Goal: Task Accomplishment & Management: Manage account settings

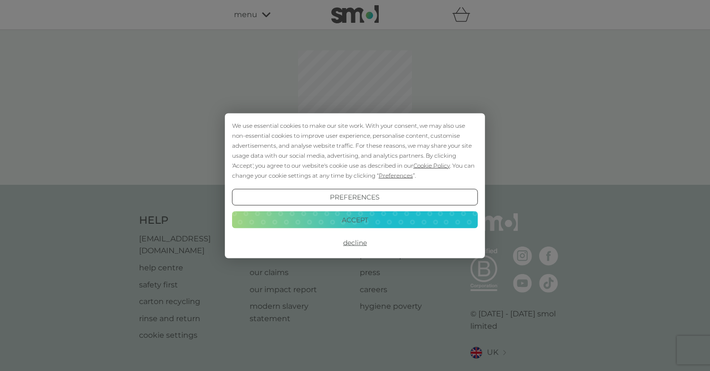
click at [353, 241] on button "Decline" at bounding box center [355, 242] width 246 height 17
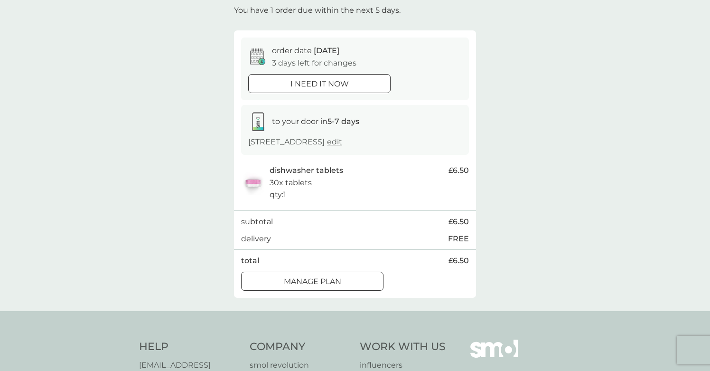
scroll to position [62, 0]
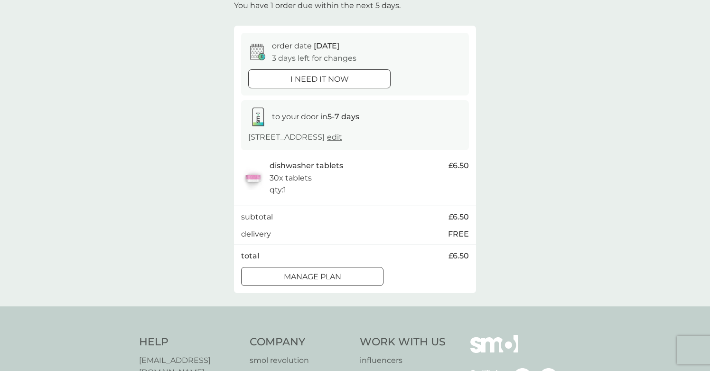
click at [353, 283] on div "Manage plan" at bounding box center [311, 276] width 141 height 12
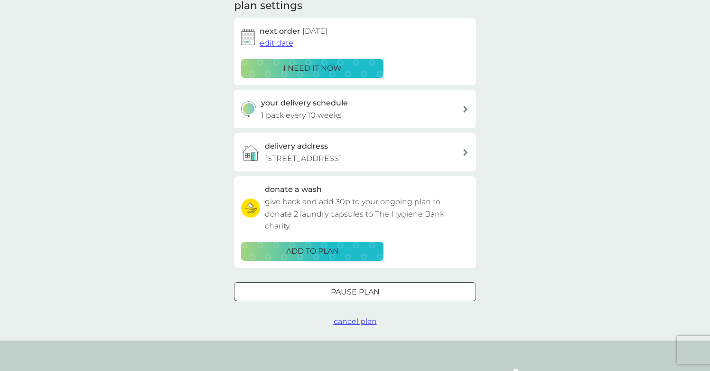
scroll to position [145, 0]
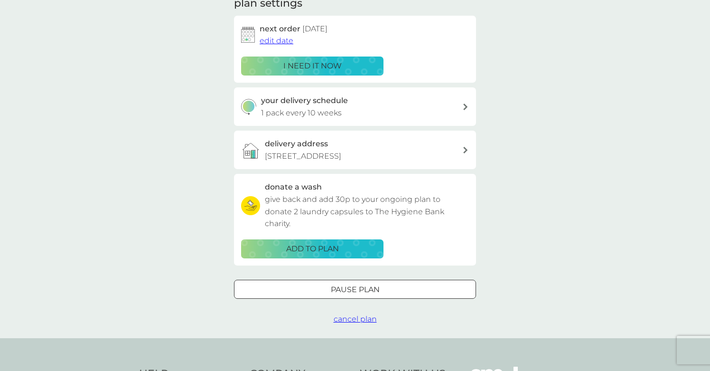
click at [354, 289] on div at bounding box center [355, 289] width 2 height 2
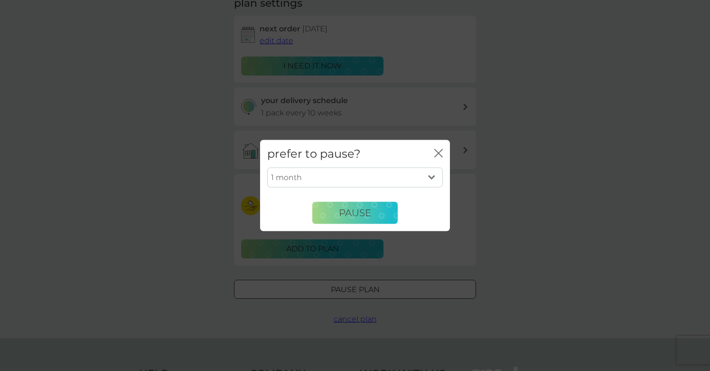
select select "2"
click at [357, 214] on span "Pause" at bounding box center [355, 212] width 32 height 11
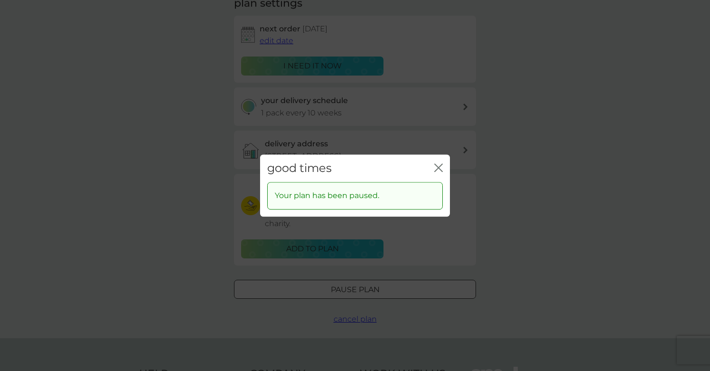
click at [441, 164] on icon "close" at bounding box center [438, 167] width 9 height 9
